Goal: Task Accomplishment & Management: Complete application form

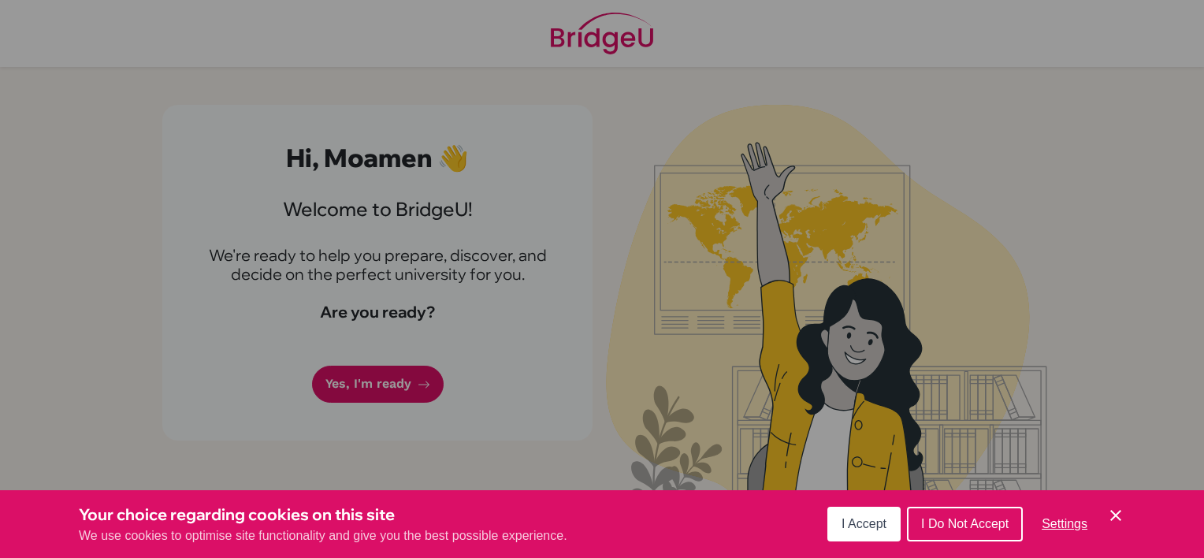
click at [835, 524] on button "I Accept" at bounding box center [863, 524] width 73 height 35
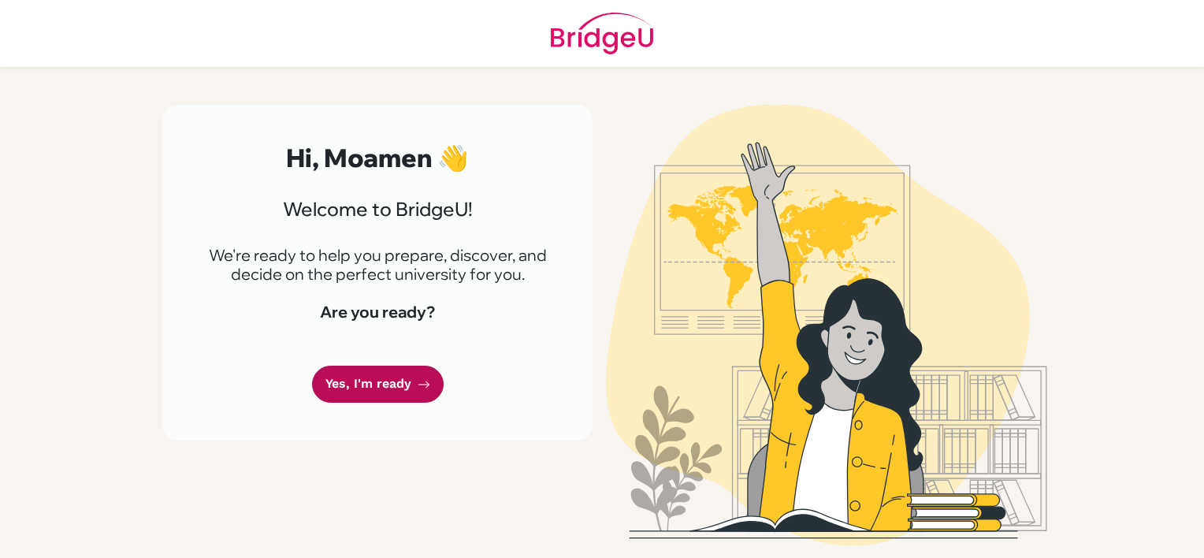
click at [383, 392] on link "Yes, I'm ready" at bounding box center [378, 384] width 132 height 37
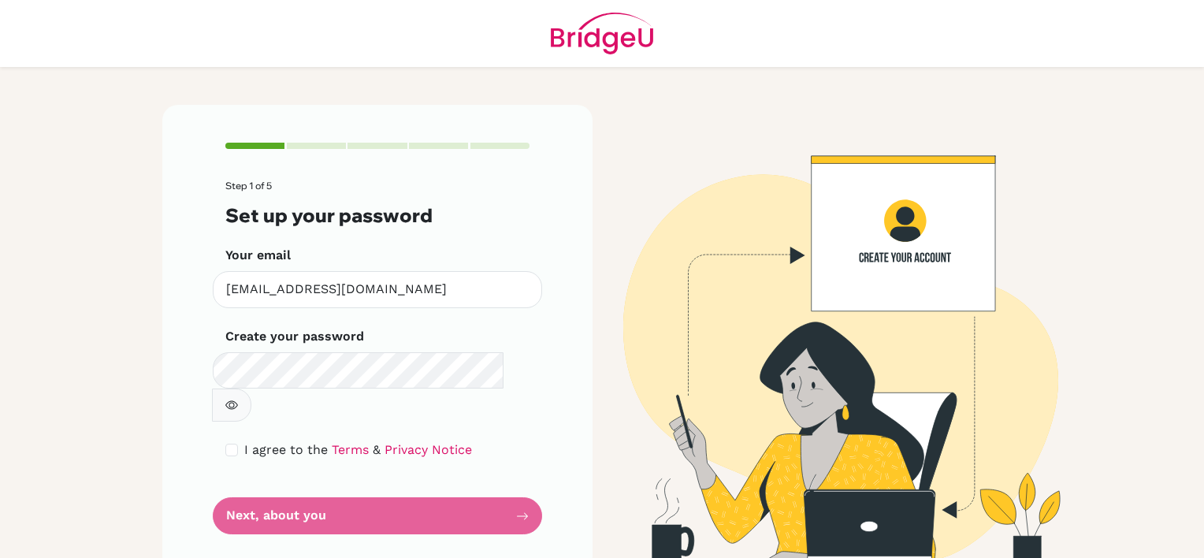
click at [405, 496] on form "Step 1 of 5 Set up your password Your email diab180433@diabstudents.com Invalid…" at bounding box center [377, 357] width 304 height 354
click at [251, 388] on button "button" at bounding box center [231, 404] width 39 height 33
click at [457, 476] on form "Step 1 of 5 Set up your password Your email diab180433@diabstudents.com Invalid…" at bounding box center [377, 357] width 304 height 354
click at [362, 479] on form "Step 1 of 5 Set up your password Your email diab180433@diabstudents.com Invalid…" at bounding box center [377, 357] width 304 height 354
click at [398, 281] on input "diab180433@diabstudents.com" at bounding box center [377, 289] width 329 height 37
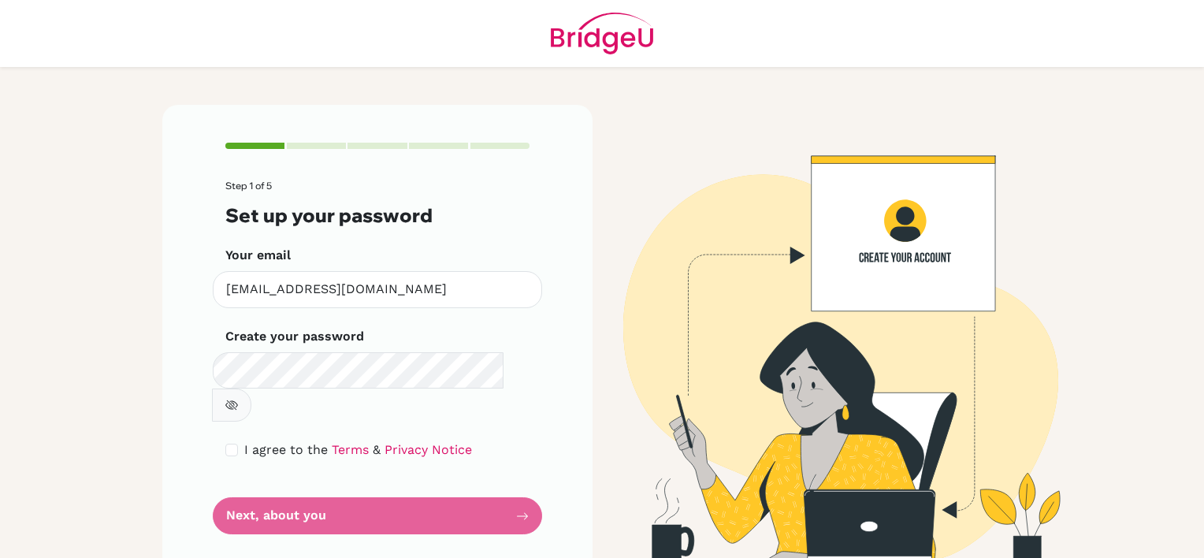
click at [238, 399] on icon "button" at bounding box center [231, 405] width 13 height 13
click at [455, 495] on form "Step 1 of 5 Set up your password Your email diab180433@diabstudents.com Invalid…" at bounding box center [377, 357] width 304 height 354
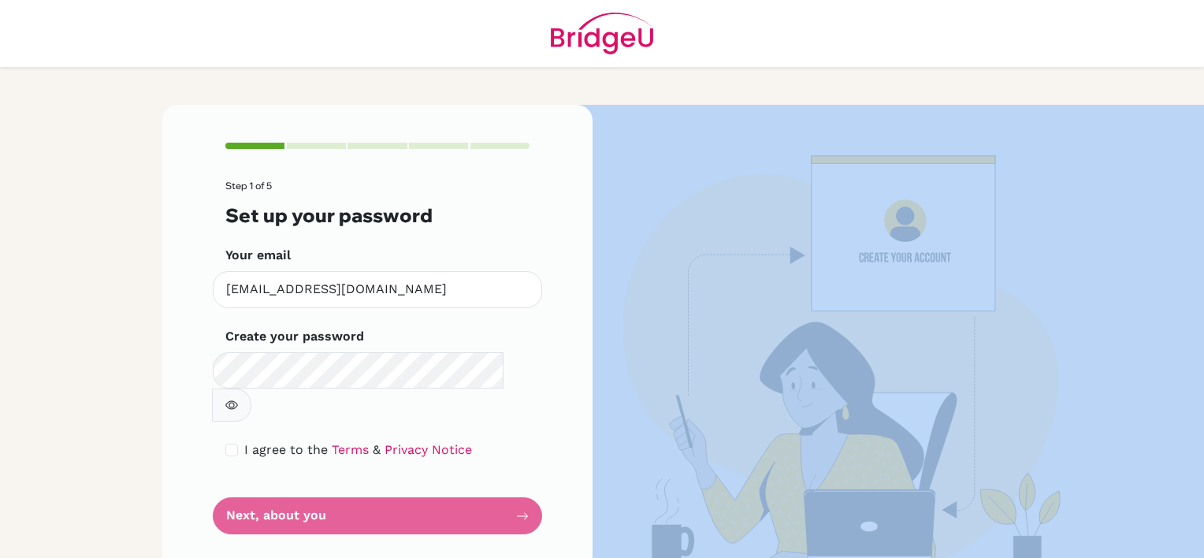
click at [455, 495] on form "Step 1 of 5 Set up your password Your email diab180433@diabstudents.com Invalid…" at bounding box center [377, 357] width 304 height 354
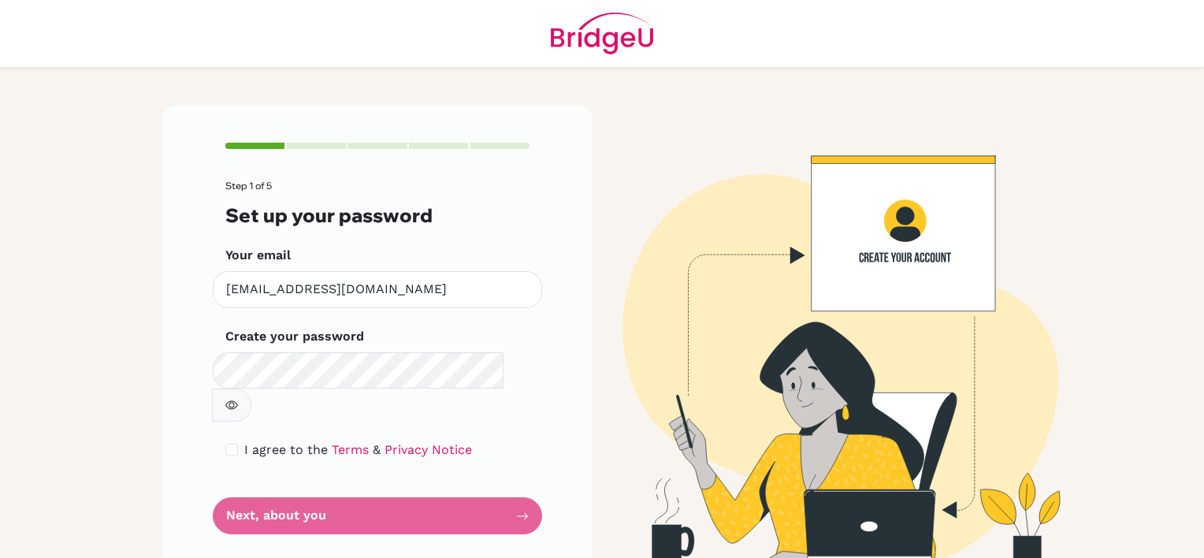
drag, startPoint x: 455, startPoint y: 495, endPoint x: 502, endPoint y: 414, distance: 93.5
click at [502, 440] on div "I agree to the Terms & Privacy Notice" at bounding box center [377, 449] width 304 height 19
click at [305, 395] on form "Step 1 of 5 Set up your password Your email diab180433@diabstudents.com Invalid…" at bounding box center [377, 357] width 304 height 354
click at [128, 343] on main "Step 1 of 5 Set up your password Your email diab180433@diabstudents.com Invalid…" at bounding box center [602, 279] width 1204 height 558
click at [293, 473] on form "Step 1 of 5 Set up your password Your email diab180433@diabstudents.com Invalid…" at bounding box center [377, 357] width 304 height 354
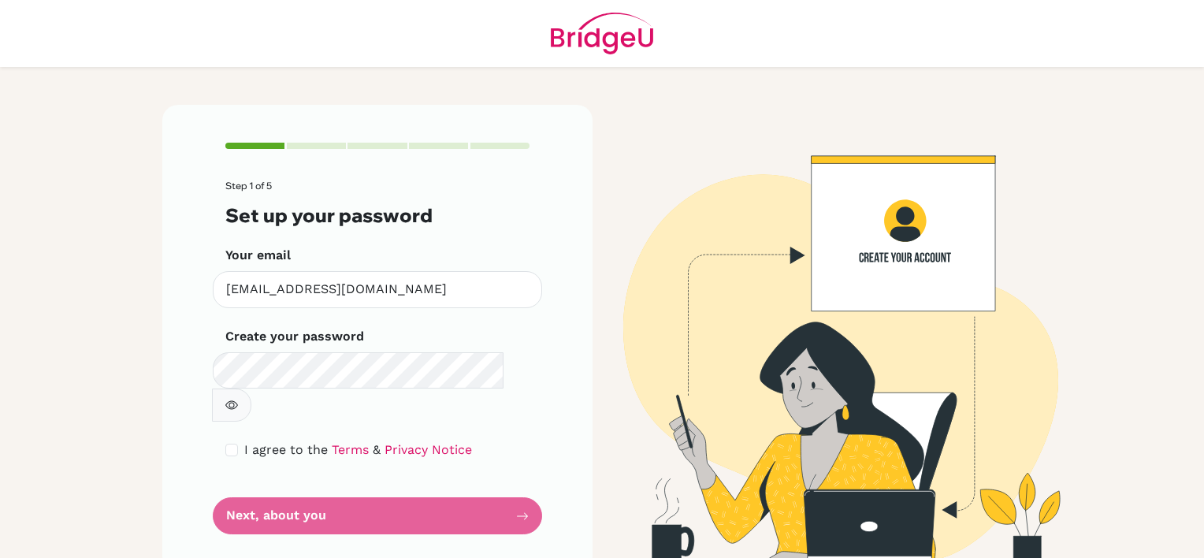
click at [295, 442] on span "I agree to the" at bounding box center [286, 449] width 84 height 15
click at [270, 442] on span "I agree to the" at bounding box center [286, 449] width 84 height 15
click at [0, 393] on html "Step 1 of 5 Set up your password Your email diab180433@diabstudents.com Invalid…" at bounding box center [602, 279] width 1204 height 558
click at [233, 444] on input "checkbox" at bounding box center [231, 450] width 13 height 13
checkbox input "true"
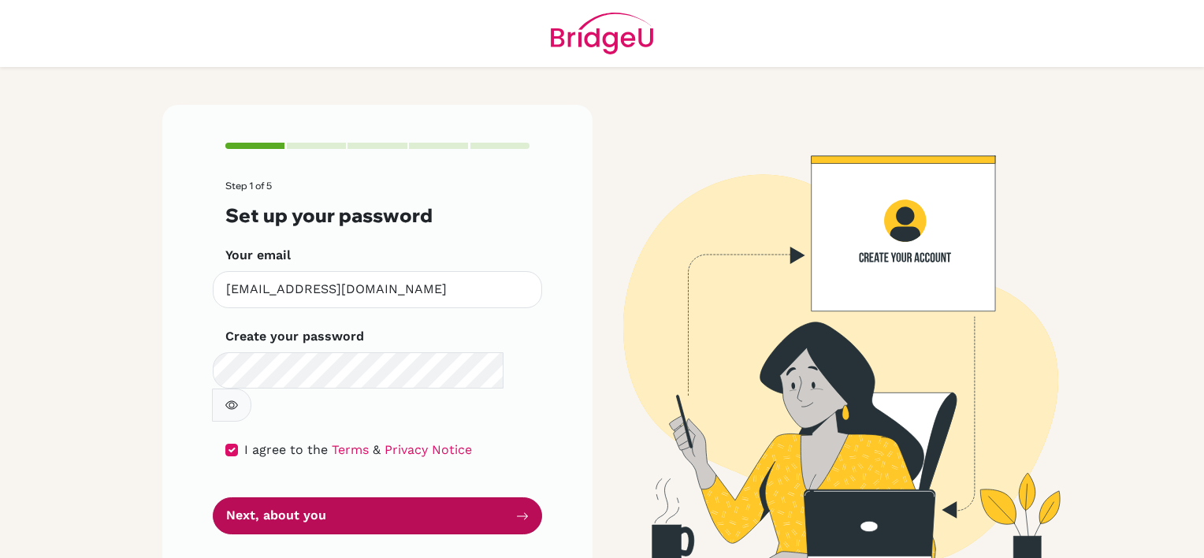
click at [255, 497] on button "Next, about you" at bounding box center [377, 515] width 329 height 37
